Goal: Information Seeking & Learning: Learn about a topic

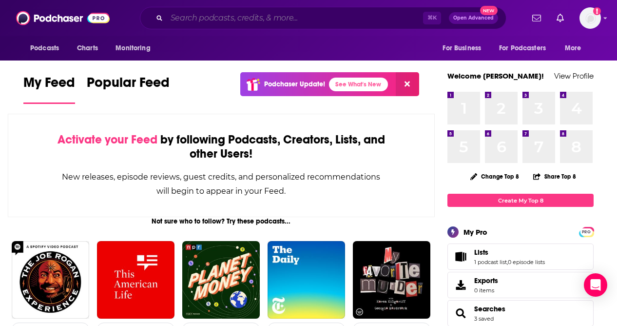
click at [223, 22] on input "Search podcasts, credits, & more..." at bounding box center [295, 18] width 256 height 16
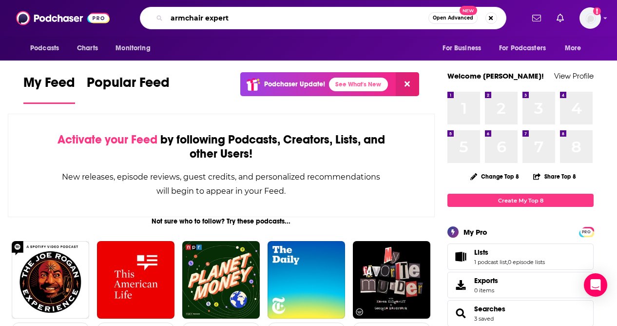
type input "armchair expert"
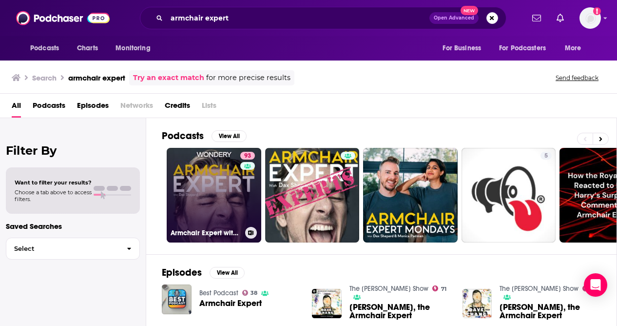
click at [223, 199] on link "93 Armchair Expert with [PERSON_NAME]" at bounding box center [214, 195] width 95 height 95
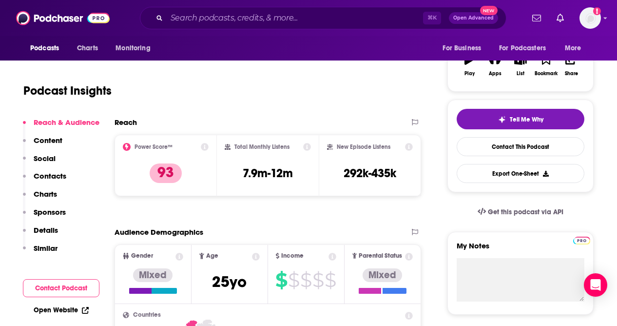
scroll to position [164, 0]
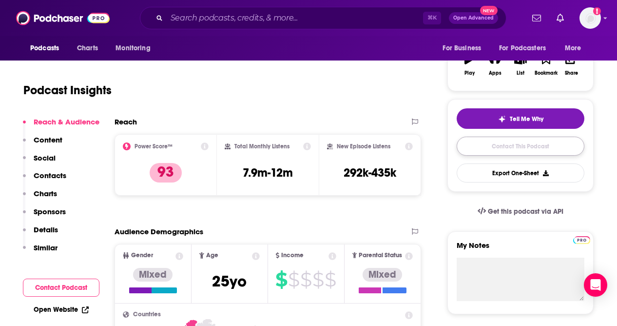
click at [528, 150] on link "Contact This Podcast" at bounding box center [521, 145] width 128 height 19
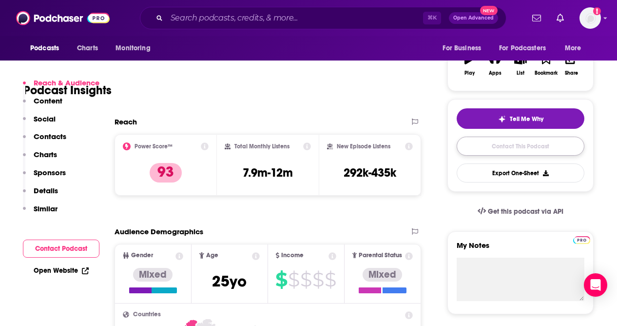
scroll to position [1017, 0]
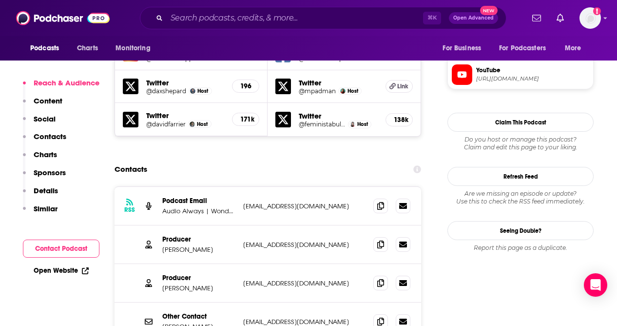
click at [44, 205] on p "Similar" at bounding box center [46, 208] width 24 height 9
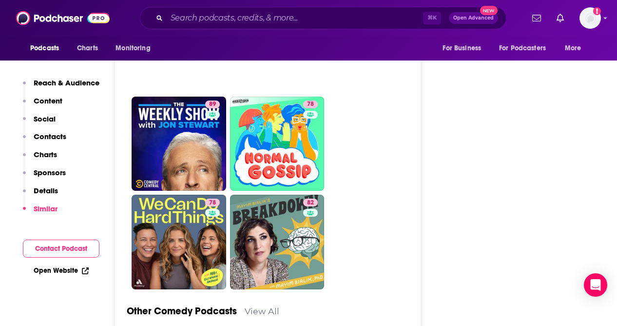
scroll to position [3295, 0]
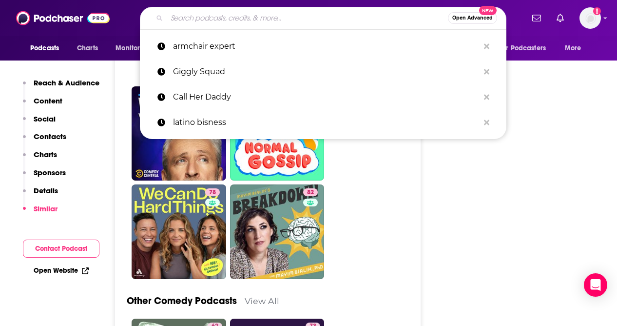
click at [233, 20] on input "Search podcasts, credits, & more..." at bounding box center [307, 18] width 281 height 16
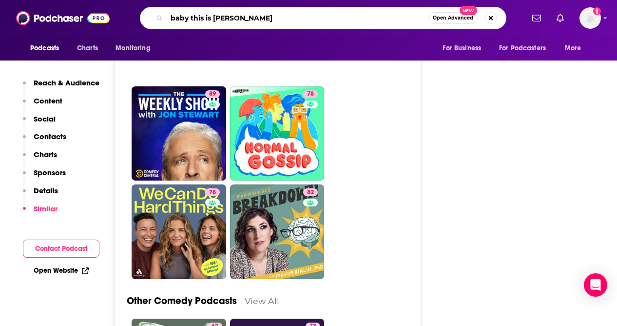
type input "baby this is [PERSON_NAME]"
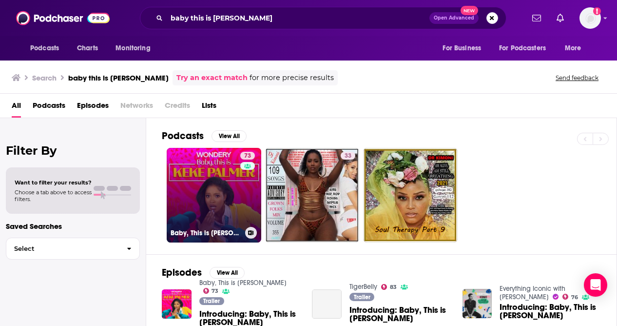
click at [223, 217] on link "73 Baby, This is [PERSON_NAME]" at bounding box center [214, 195] width 95 height 95
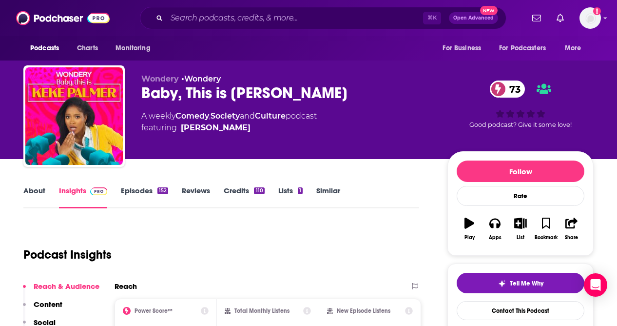
click at [136, 191] on link "Episodes 152" at bounding box center [144, 197] width 47 height 22
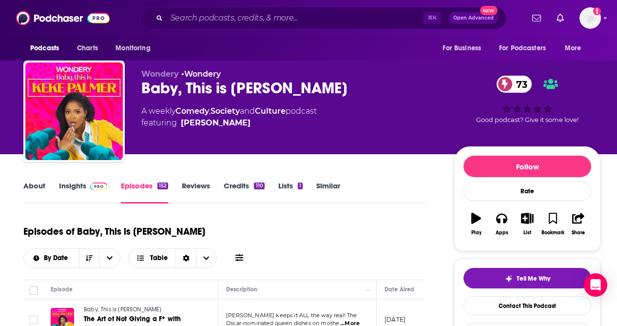
scroll to position [3, 0]
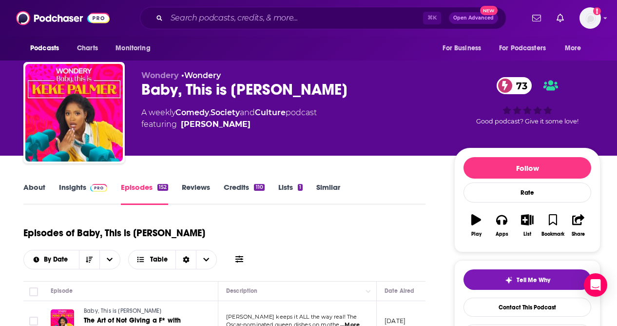
click at [38, 186] on link "About" at bounding box center [34, 193] width 22 height 22
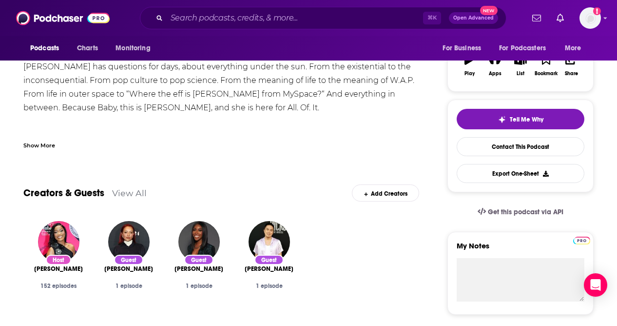
scroll to position [74, 0]
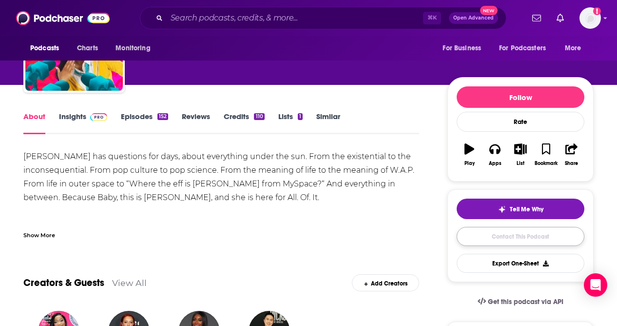
click at [522, 237] on link "Contact This Podcast" at bounding box center [521, 236] width 128 height 19
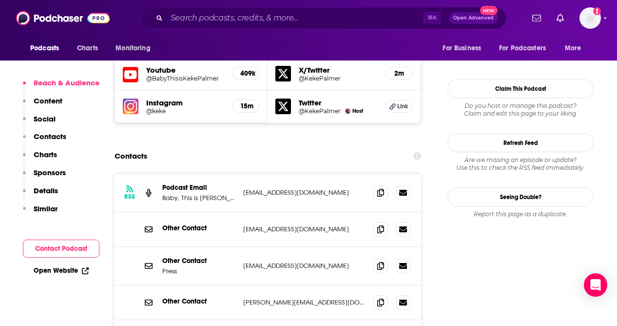
scroll to position [914, 0]
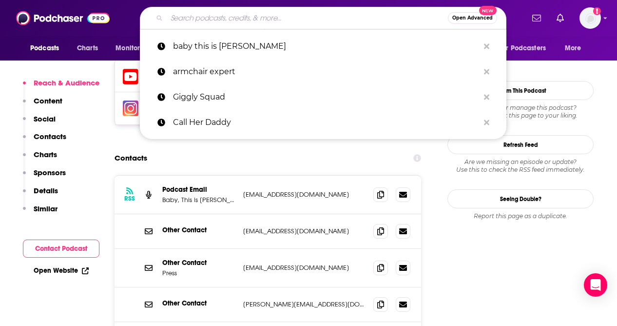
click at [229, 19] on input "Search podcasts, credits, & more..." at bounding box center [307, 18] width 281 height 16
paste input "[PERSON_NAME] or Leave It"
type input "[PERSON_NAME] or Leave It"
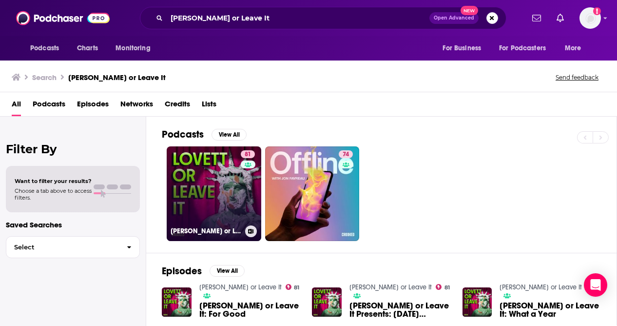
click at [219, 180] on link "81 [PERSON_NAME] or Leave It" at bounding box center [214, 193] width 95 height 95
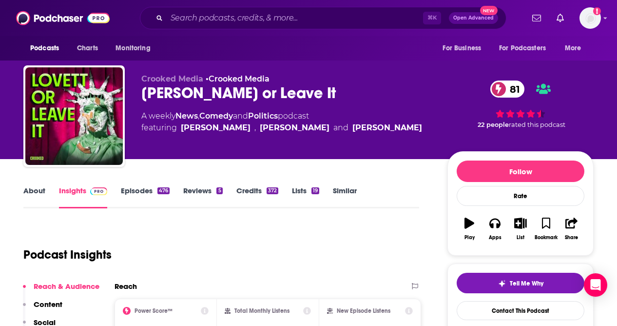
click at [147, 189] on link "Episodes 476" at bounding box center [145, 197] width 49 height 22
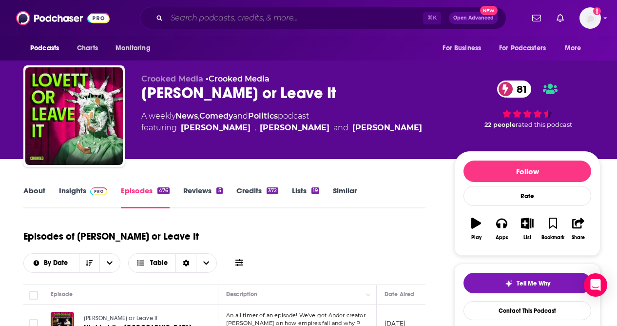
click at [247, 23] on input "Search podcasts, credits, & more..." at bounding box center [295, 18] width 256 height 16
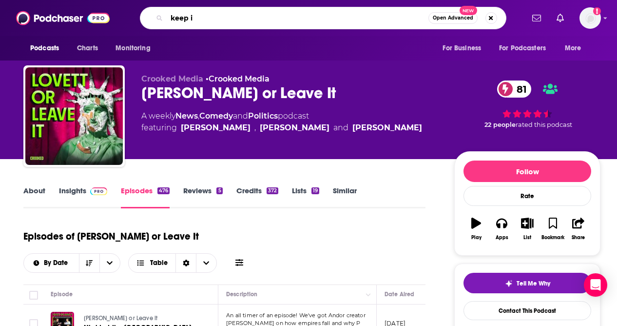
type input "keep it"
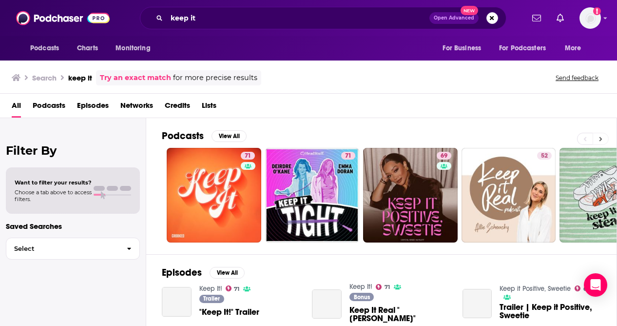
click at [602, 136] on icon at bounding box center [600, 138] width 3 height 7
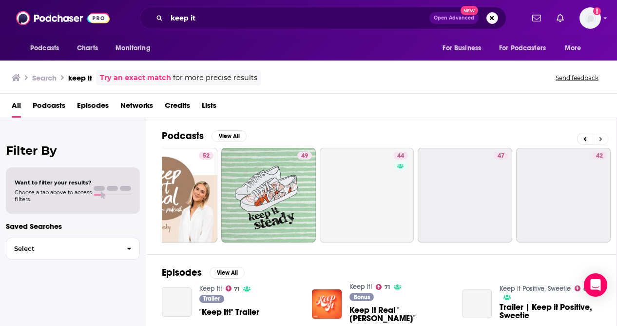
scroll to position [0, 440]
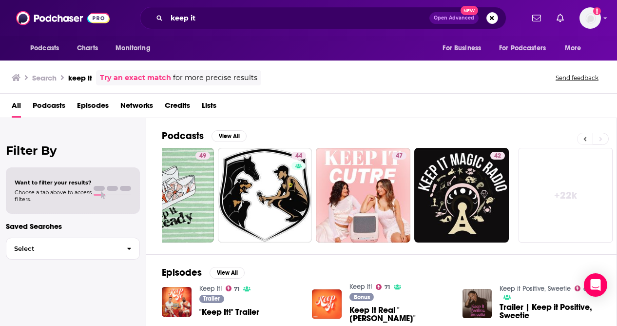
click at [585, 138] on icon at bounding box center [584, 138] width 3 height 7
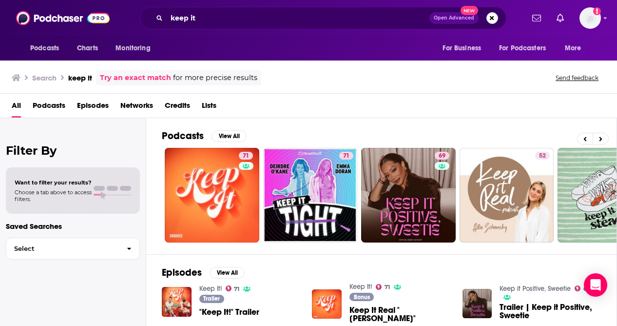
scroll to position [0, 0]
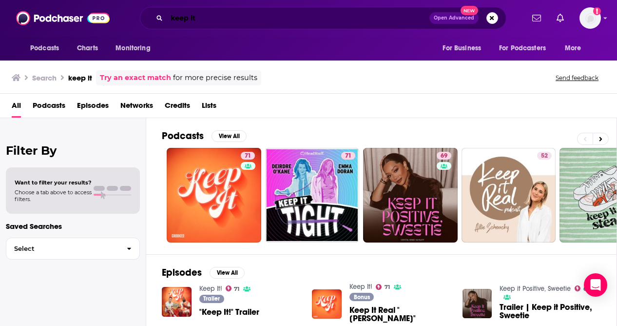
click at [224, 21] on input "keep it" at bounding box center [298, 18] width 263 height 16
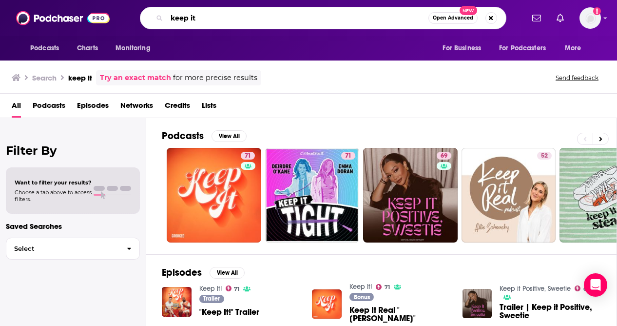
click at [224, 21] on input "keep it" at bounding box center [298, 18] width 262 height 16
type input "[PERSON_NAME]"
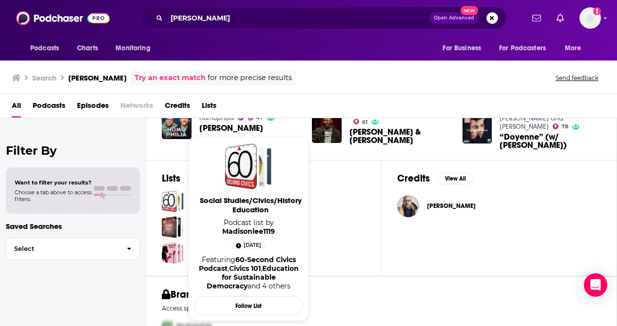
scroll to position [269, 0]
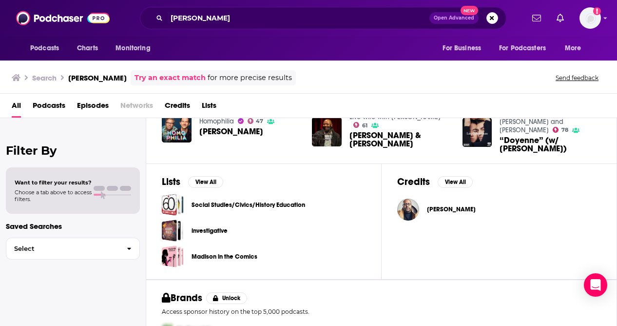
click at [453, 209] on span "[PERSON_NAME]" at bounding box center [451, 209] width 49 height 8
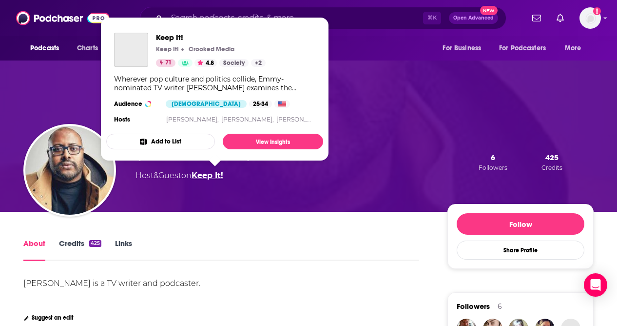
click at [218, 175] on link "Keep It!" at bounding box center [208, 175] width 32 height 9
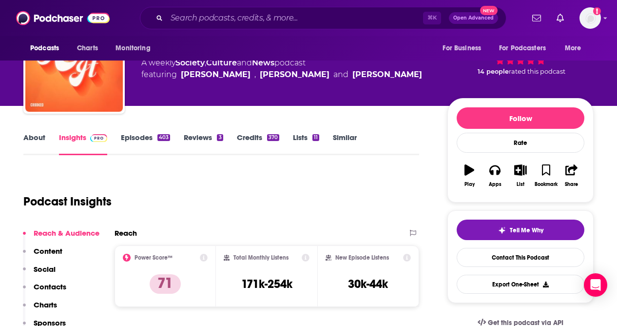
scroll to position [38, 0]
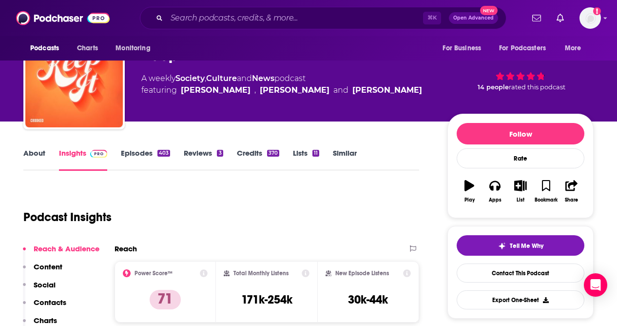
click at [140, 151] on link "Episodes 403" at bounding box center [145, 159] width 49 height 22
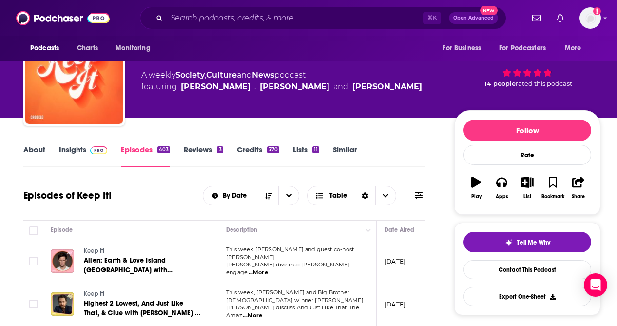
scroll to position [47, 0]
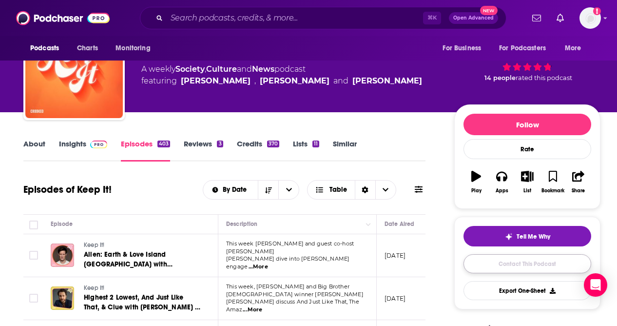
click at [509, 269] on link "Contact This Podcast" at bounding box center [527, 263] width 128 height 19
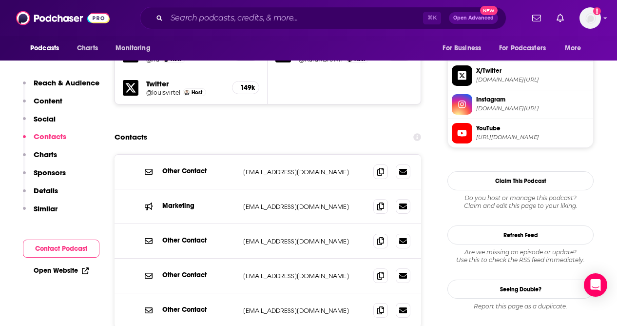
scroll to position [948, 0]
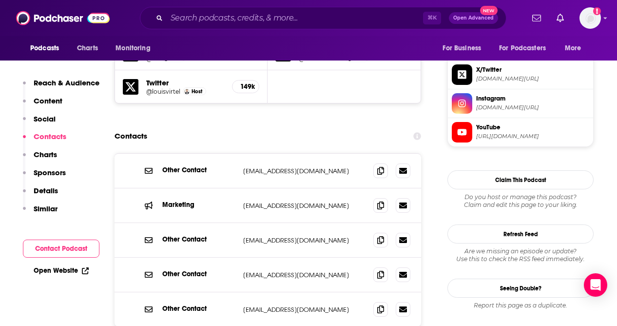
click at [164, 305] on div "Other Contact [EMAIL_ADDRESS][DOMAIN_NAME] [EMAIL_ADDRESS][DOMAIN_NAME] Marketi…" at bounding box center [268, 270] width 307 height 235
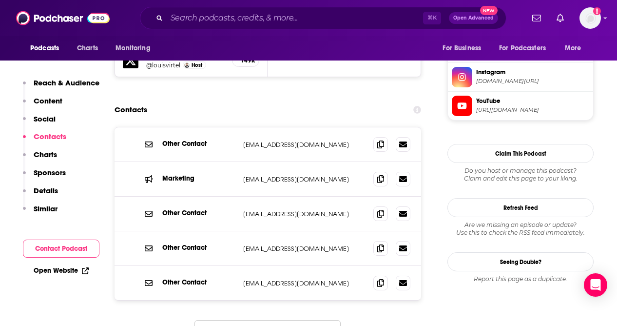
scroll to position [976, 0]
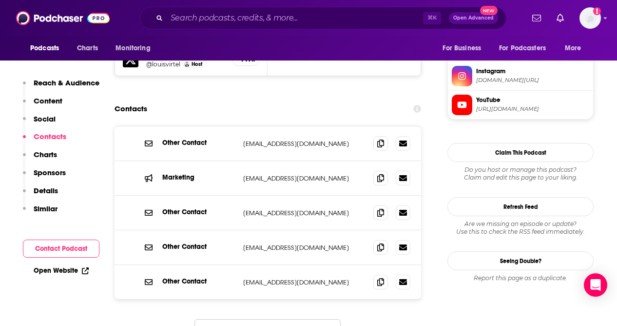
click at [302, 319] on button "Load More..." at bounding box center [267, 332] width 146 height 26
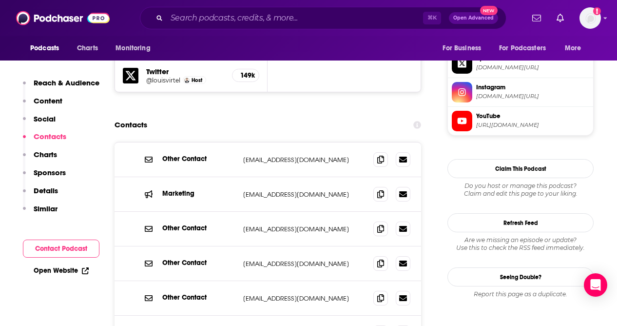
scroll to position [960, 0]
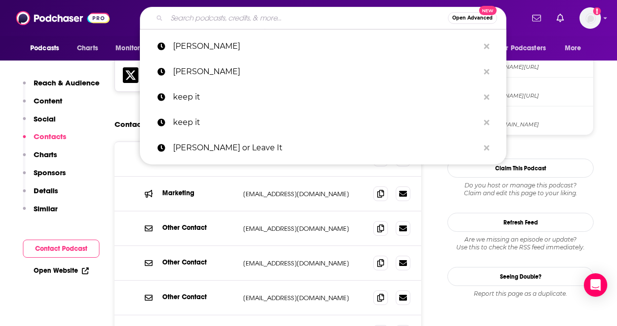
click at [231, 19] on input "Search podcasts, credits, & more..." at bounding box center [307, 18] width 281 height 16
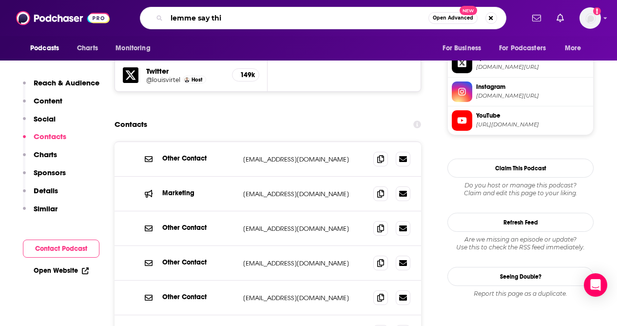
type input "lemme say this"
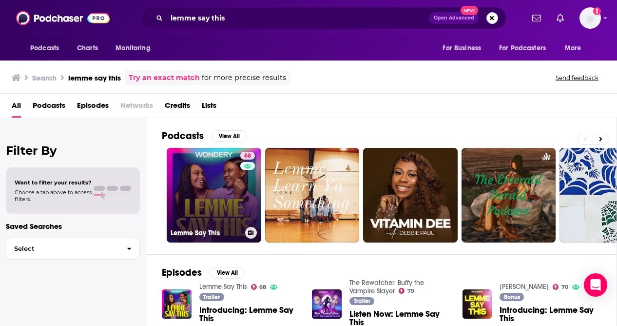
click at [220, 205] on link "68 Lemme Say This" at bounding box center [214, 195] width 95 height 95
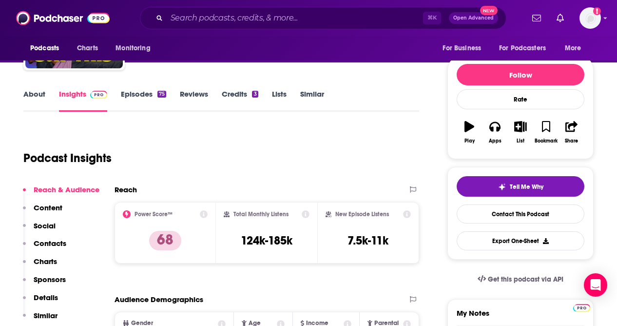
scroll to position [107, 0]
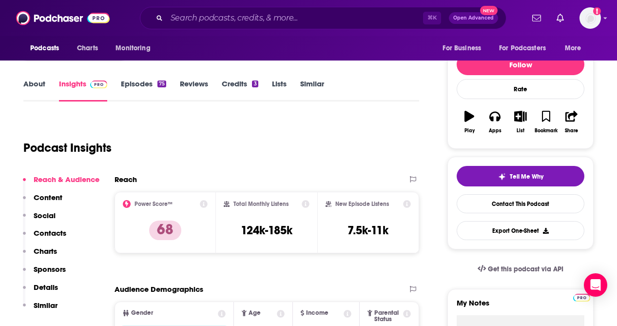
click at [147, 81] on link "Episodes 75" at bounding box center [143, 90] width 45 height 22
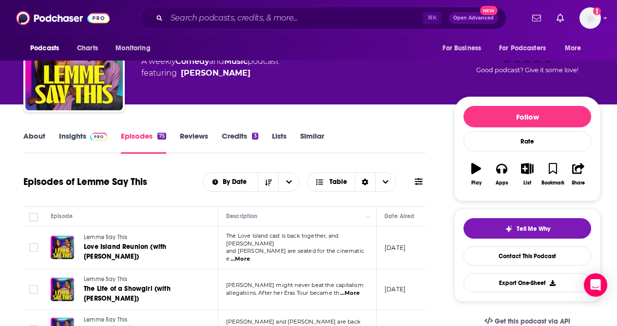
scroll to position [10, 0]
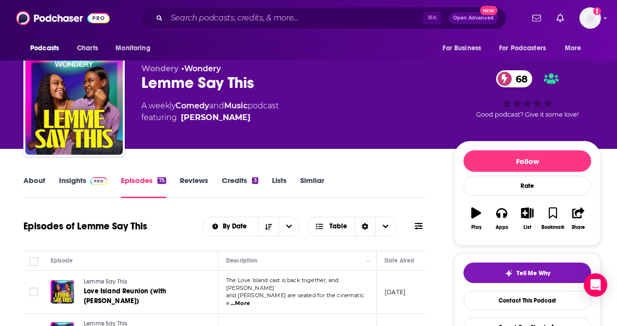
click at [35, 179] on link "About" at bounding box center [34, 186] width 22 height 22
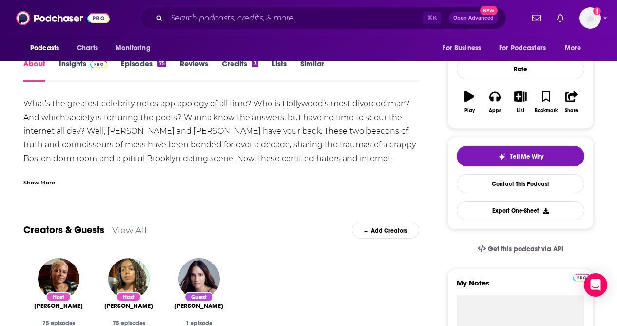
scroll to position [135, 0]
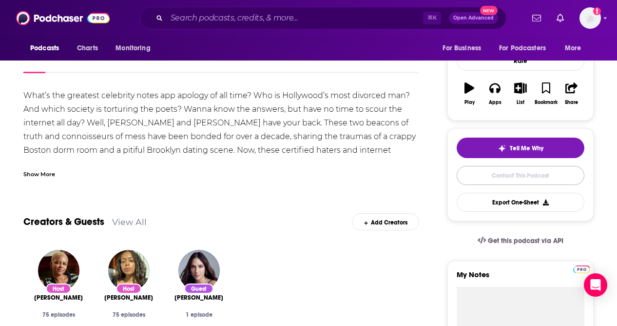
click at [518, 172] on link "Contact This Podcast" at bounding box center [521, 175] width 128 height 19
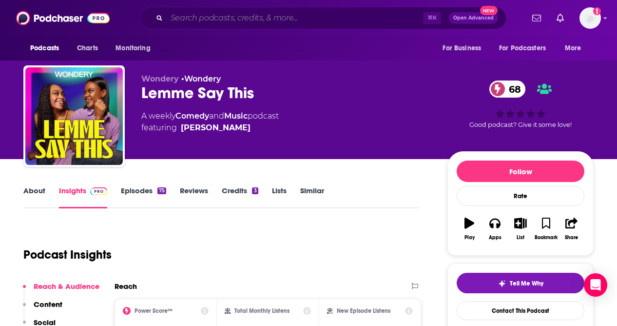
click at [231, 15] on input "Search podcasts, credits, & more..." at bounding box center [295, 18] width 256 height 16
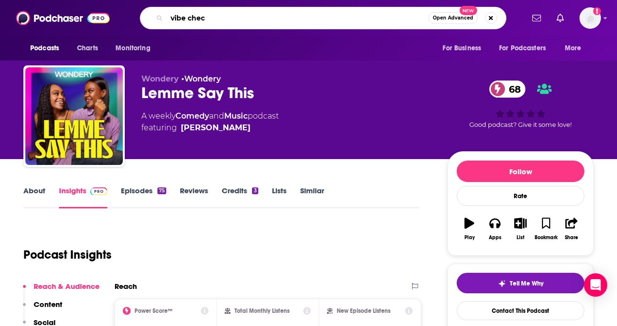
type input "vibe check"
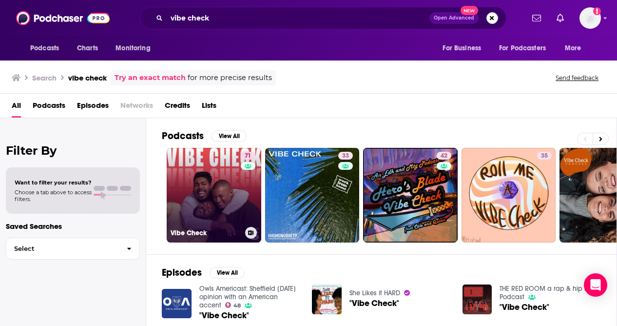
click at [211, 185] on link "71 Vibe Check" at bounding box center [214, 195] width 95 height 95
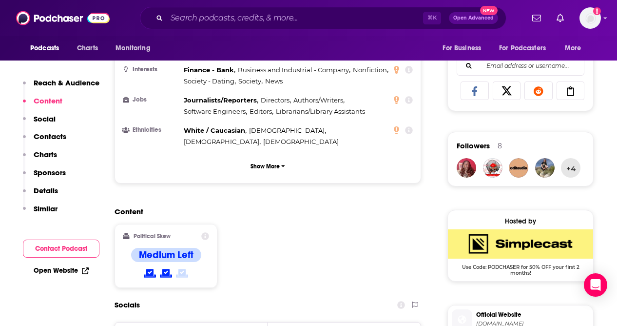
scroll to position [622, 0]
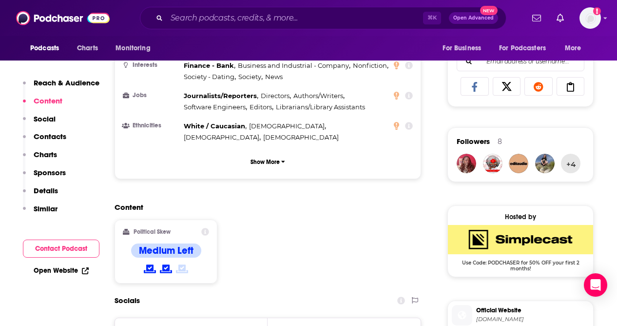
click at [44, 209] on p "Similar" at bounding box center [46, 208] width 24 height 9
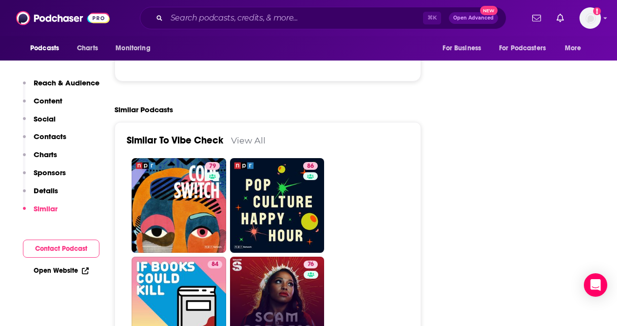
scroll to position [2177, 0]
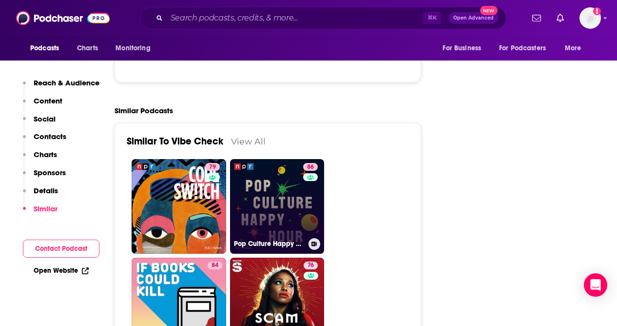
click at [262, 159] on link "86 Pop Culture Happy Hour" at bounding box center [277, 206] width 95 height 95
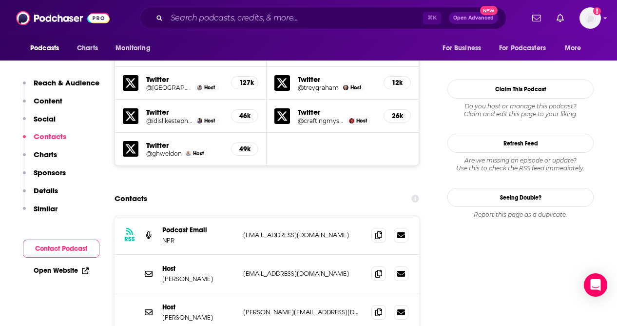
scroll to position [949, 0]
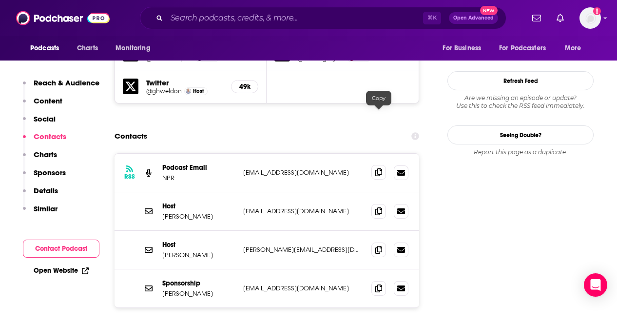
click at [375, 165] on span at bounding box center [378, 172] width 15 height 15
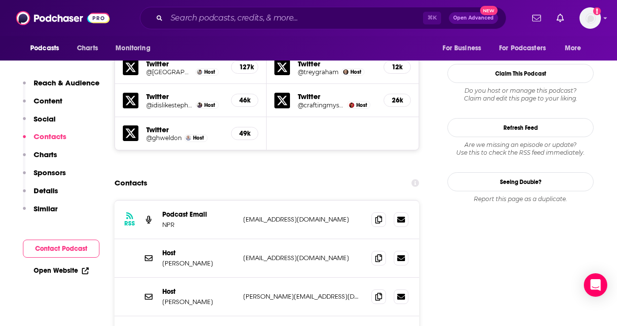
scroll to position [960, 0]
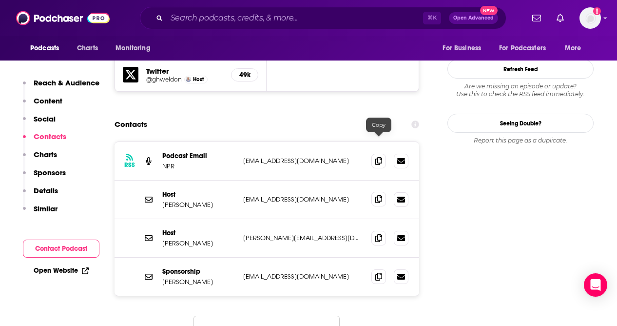
click at [378, 195] on icon at bounding box center [378, 199] width 7 height 8
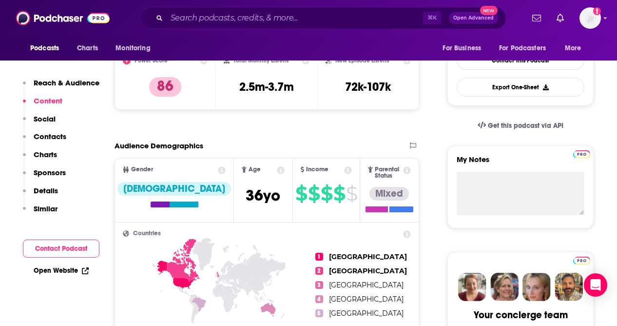
scroll to position [0, 0]
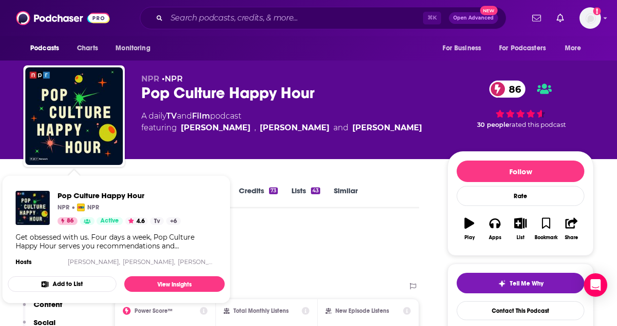
type input "[URL][DOMAIN_NAME]"
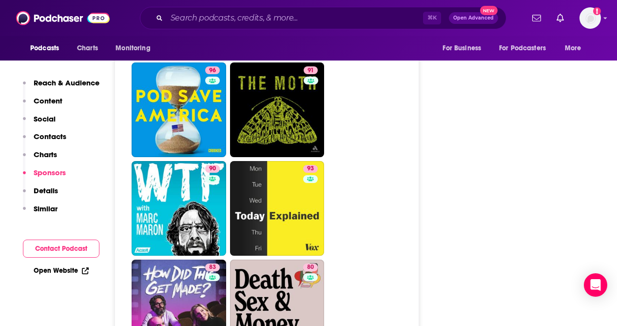
scroll to position [2507, 0]
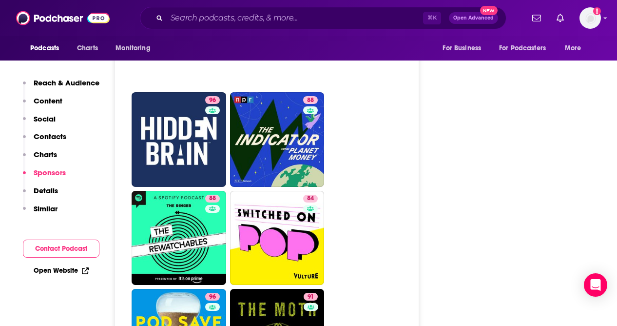
click at [47, 209] on p "Similar" at bounding box center [46, 208] width 24 height 9
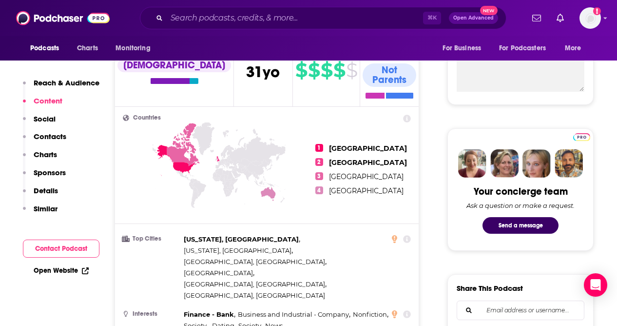
scroll to position [0, 0]
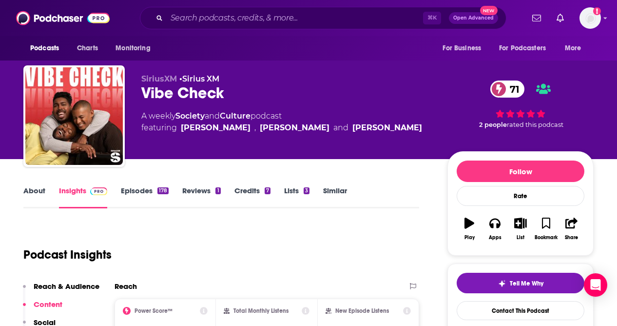
click at [336, 192] on link "Similar" at bounding box center [335, 197] width 24 height 22
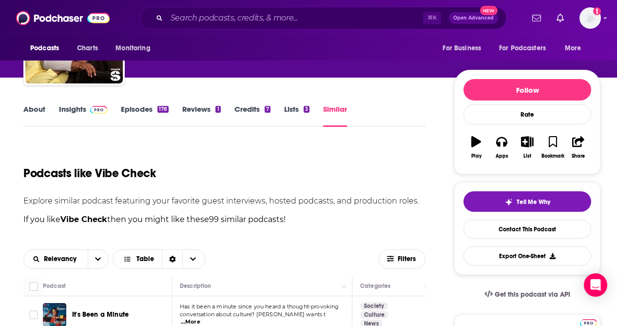
scroll to position [54, 0]
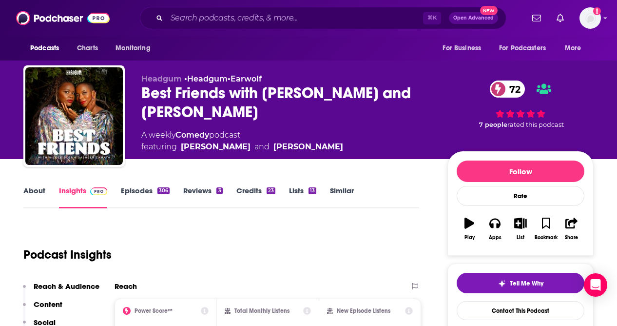
click at [144, 188] on link "Episodes 306" at bounding box center [145, 197] width 49 height 22
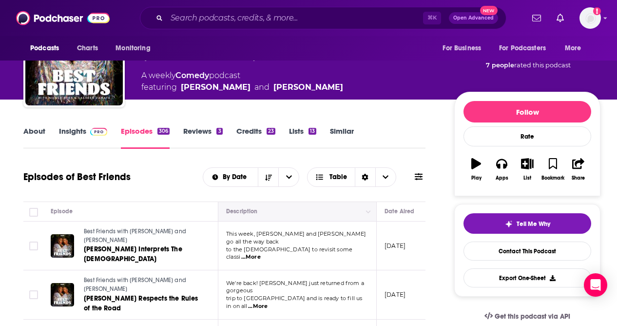
scroll to position [58, 0]
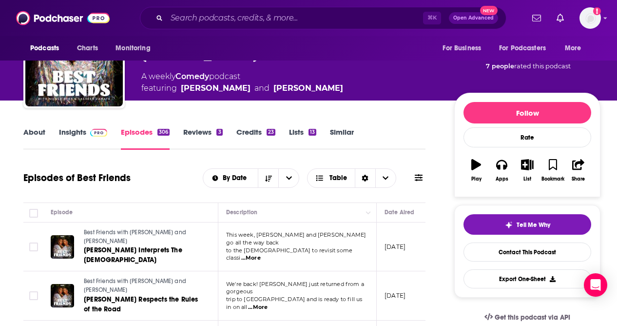
click at [32, 133] on link "About" at bounding box center [34, 138] width 22 height 22
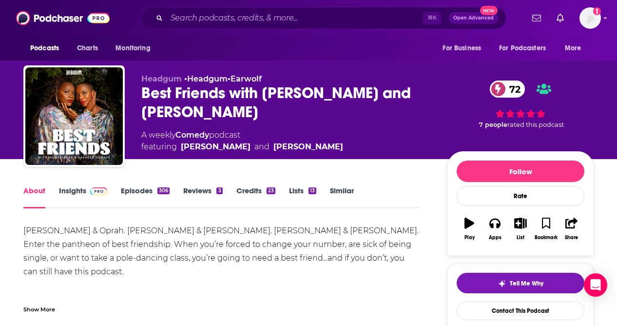
click at [79, 189] on link "Insights" at bounding box center [83, 197] width 48 height 22
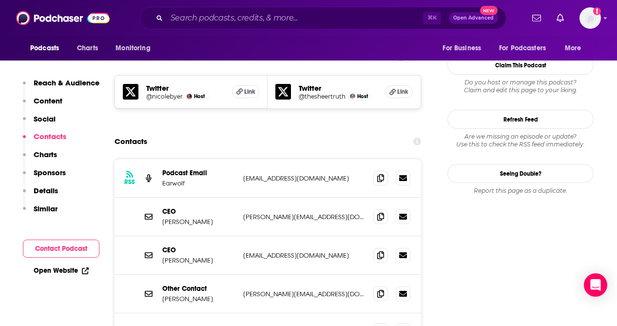
scroll to position [852, 0]
